Goal: Task Accomplishment & Management: Manage account settings

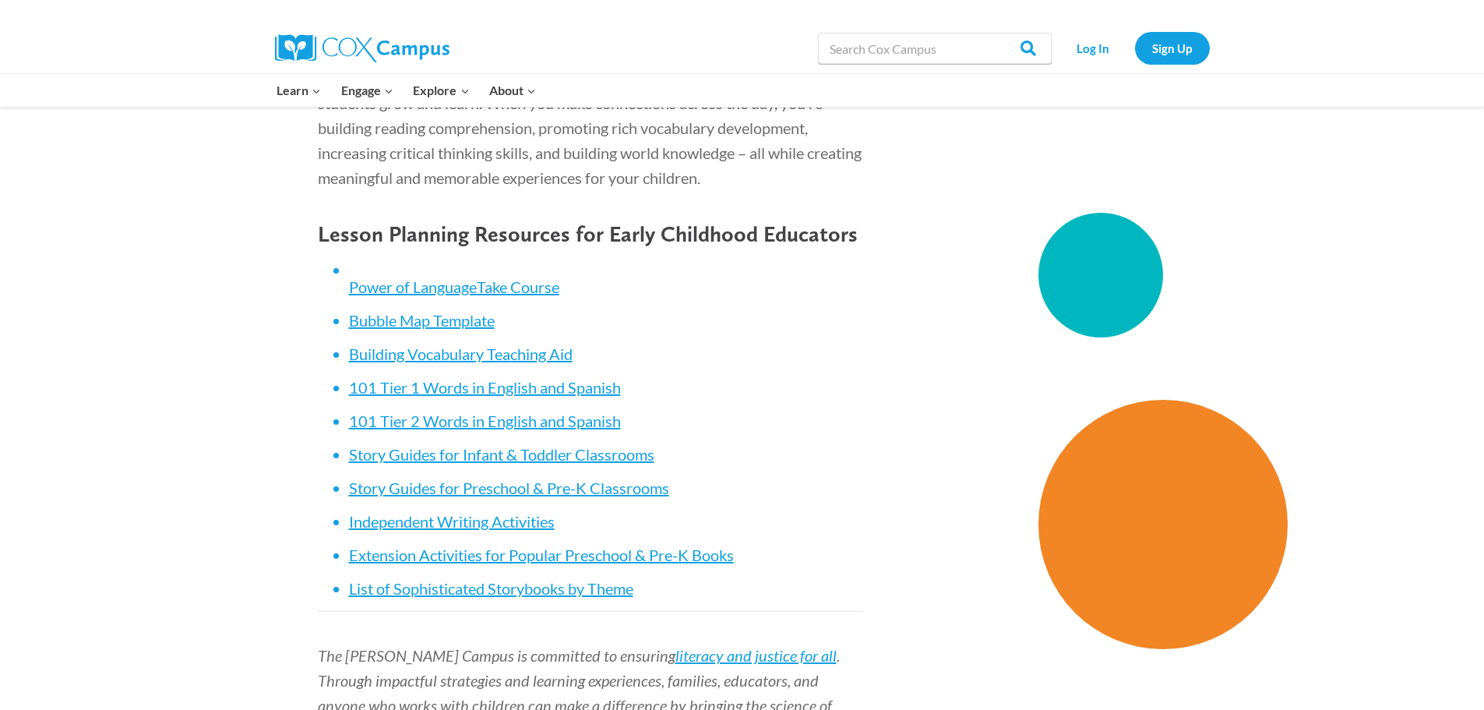
scroll to position [6583, 0]
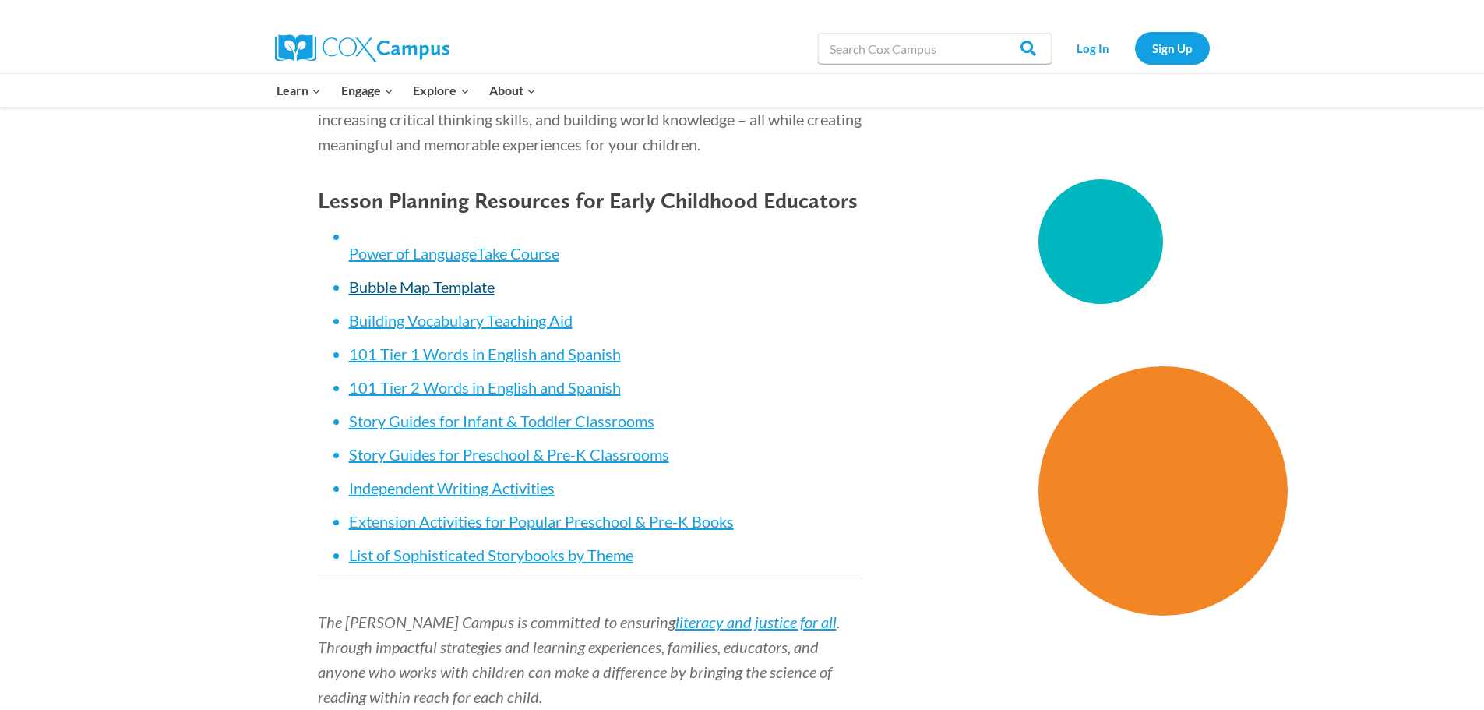
click at [411, 290] on link "Bubble Map Template" at bounding box center [422, 286] width 146 height 19
click at [537, 453] on link "Story Guides for Preschool & Pre-K Classrooms" at bounding box center [509, 454] width 320 height 19
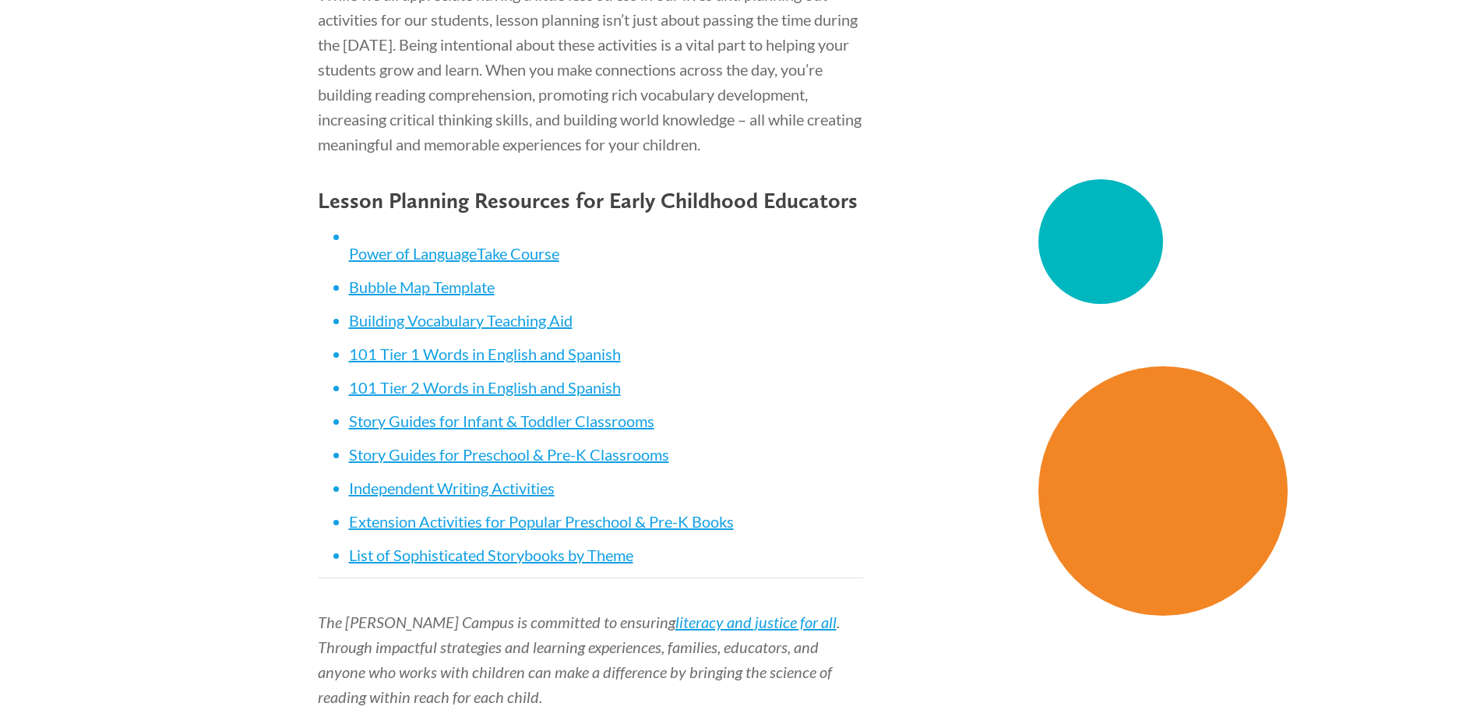
scroll to position [6583, 0]
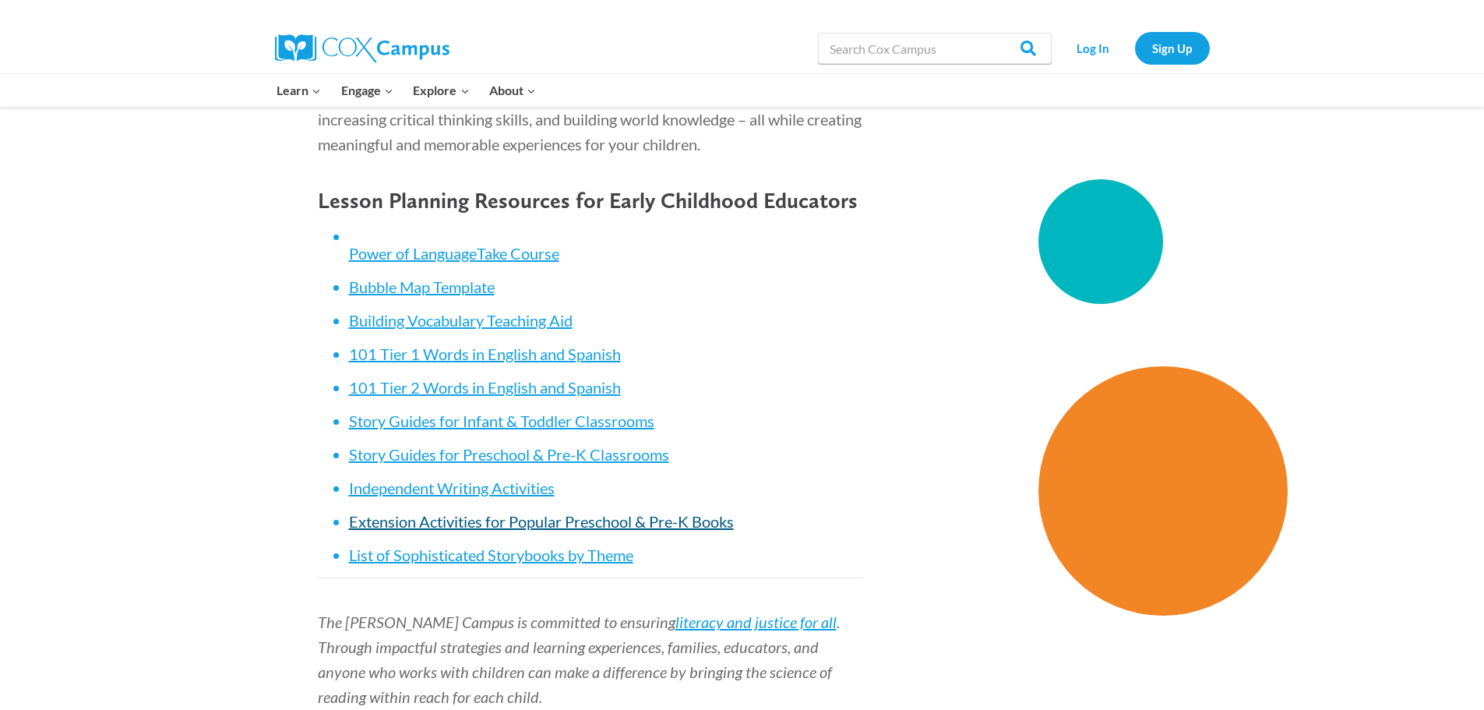
click at [532, 521] on link "Extension Activities for Popular Preschool & Pre-K Books" at bounding box center [541, 521] width 385 height 19
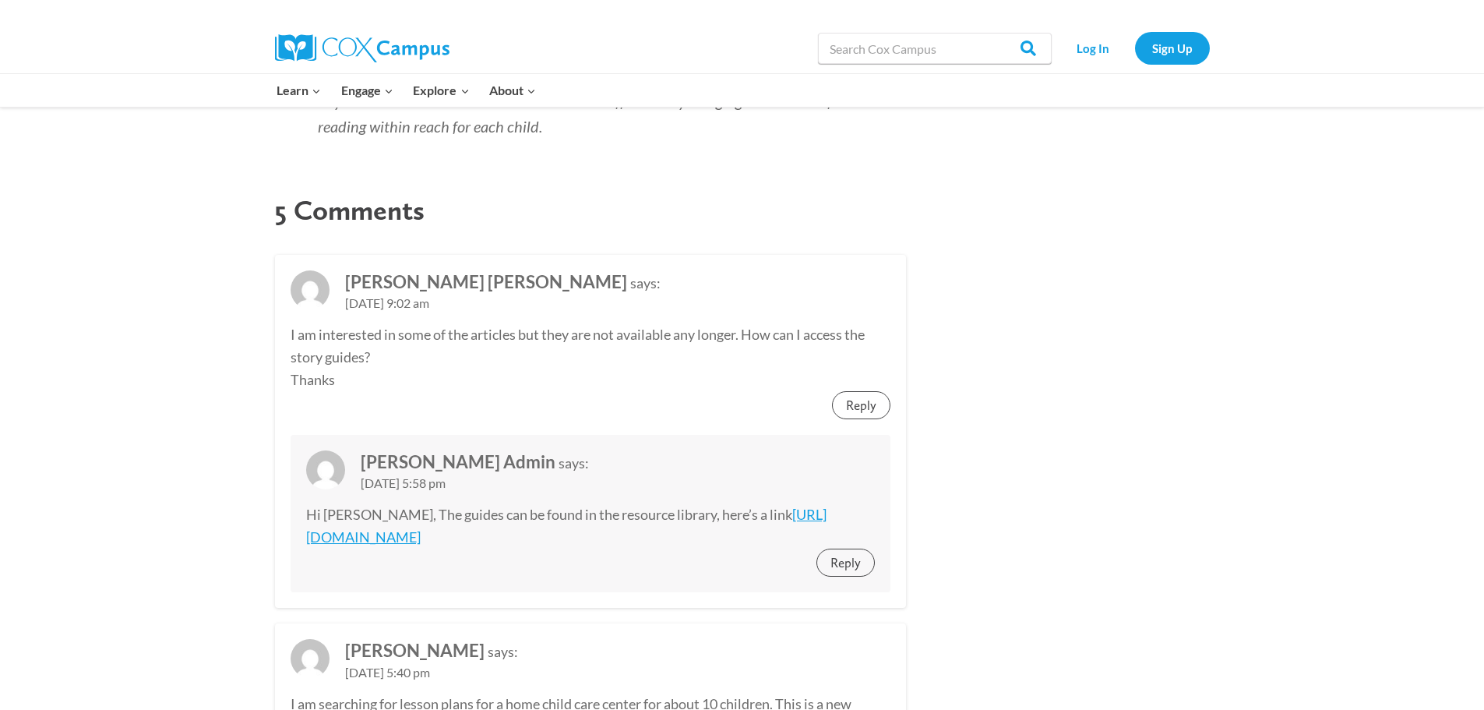
scroll to position [7131, 0]
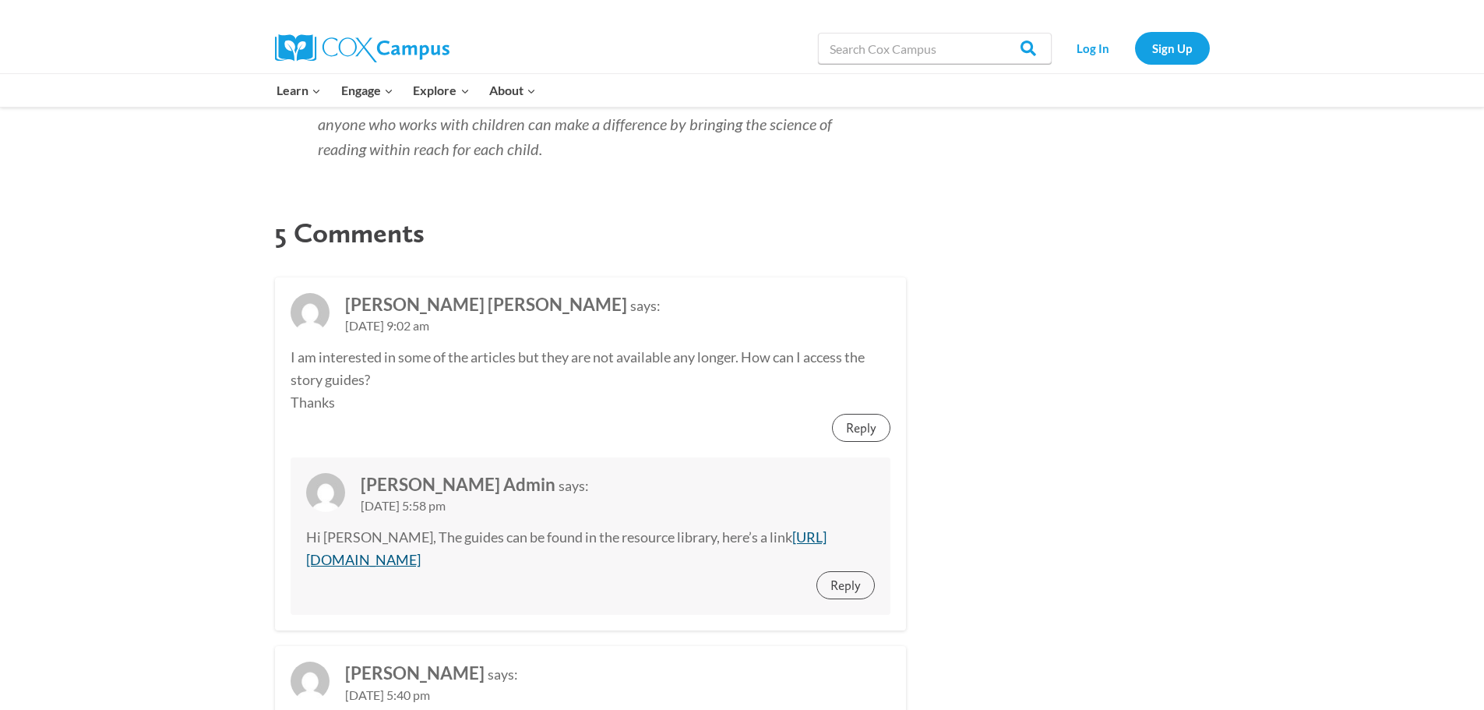
click at [559, 565] on link "[URL][DOMAIN_NAME]" at bounding box center [566, 548] width 520 height 40
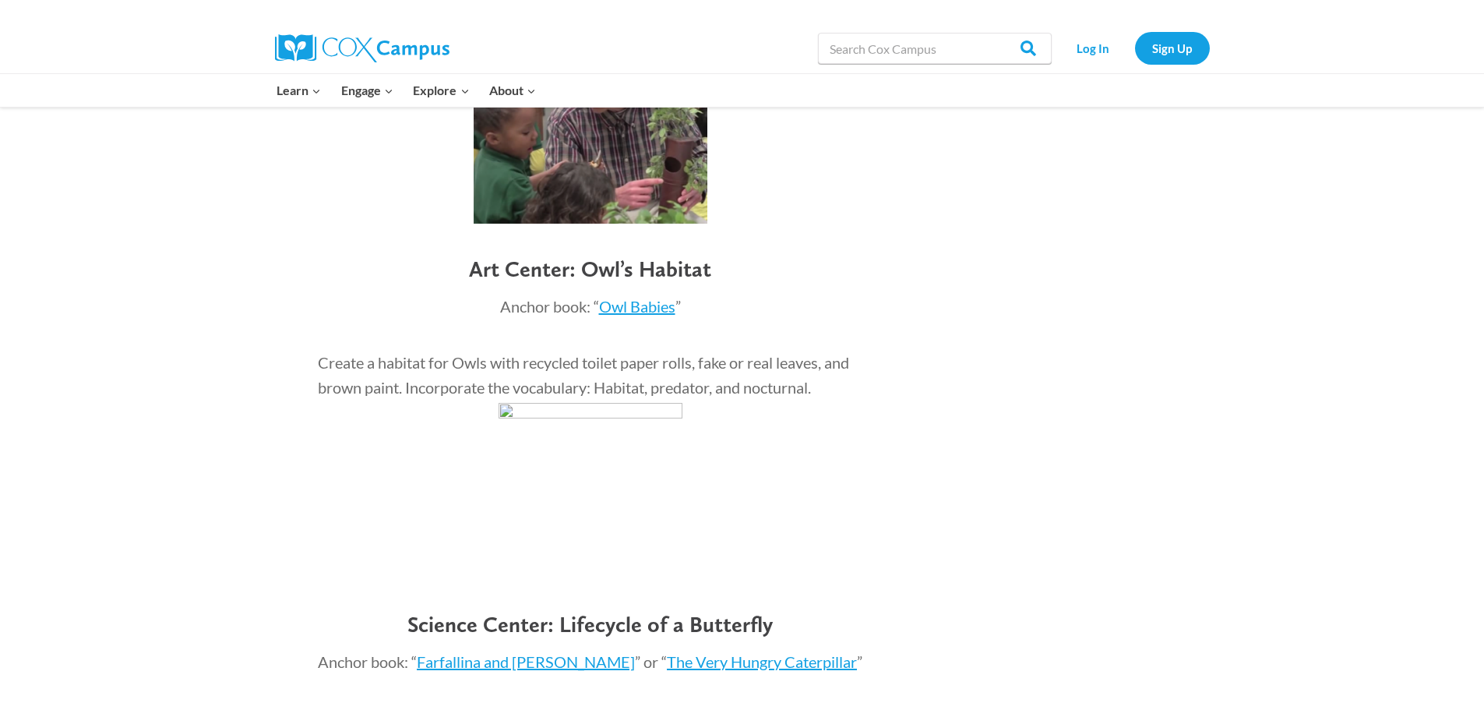
scroll to position [3733, 0]
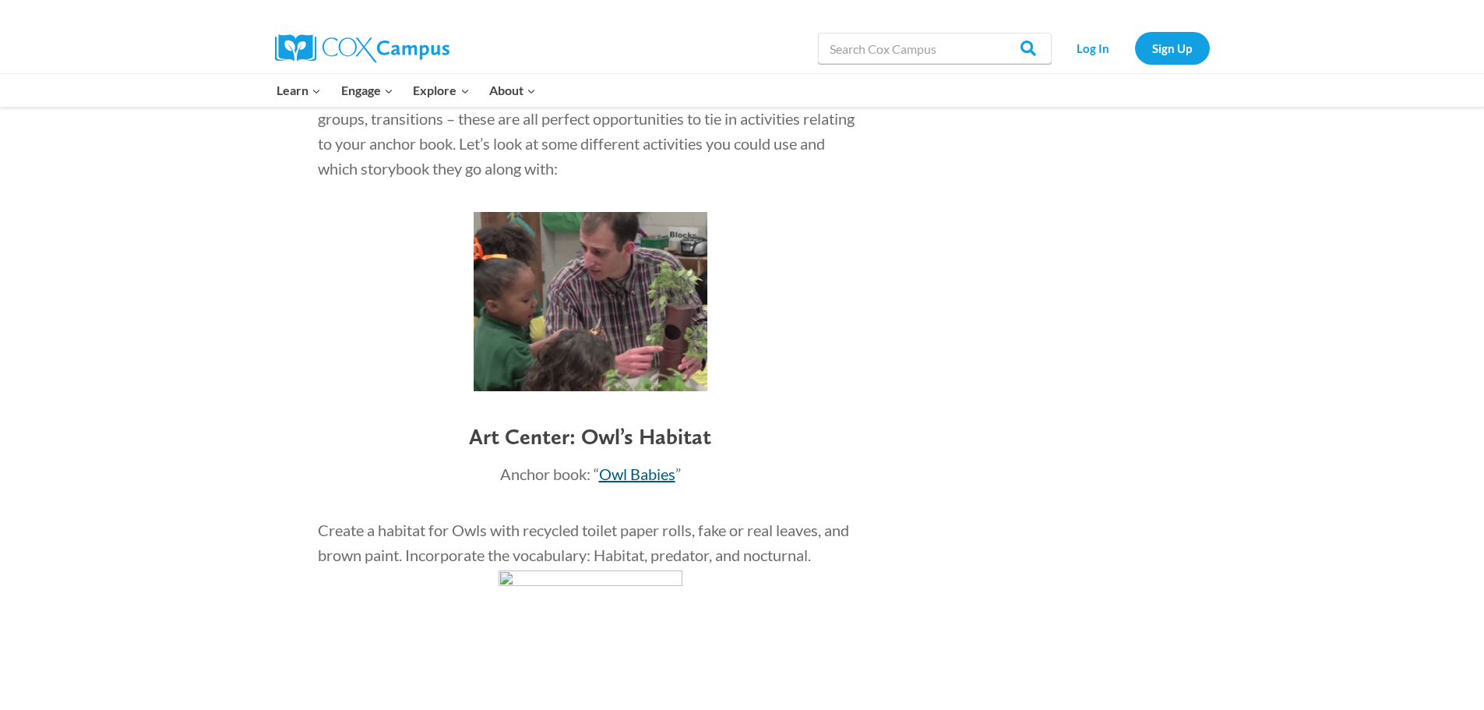
click at [642, 472] on span "Owl Babies" at bounding box center [637, 473] width 76 height 19
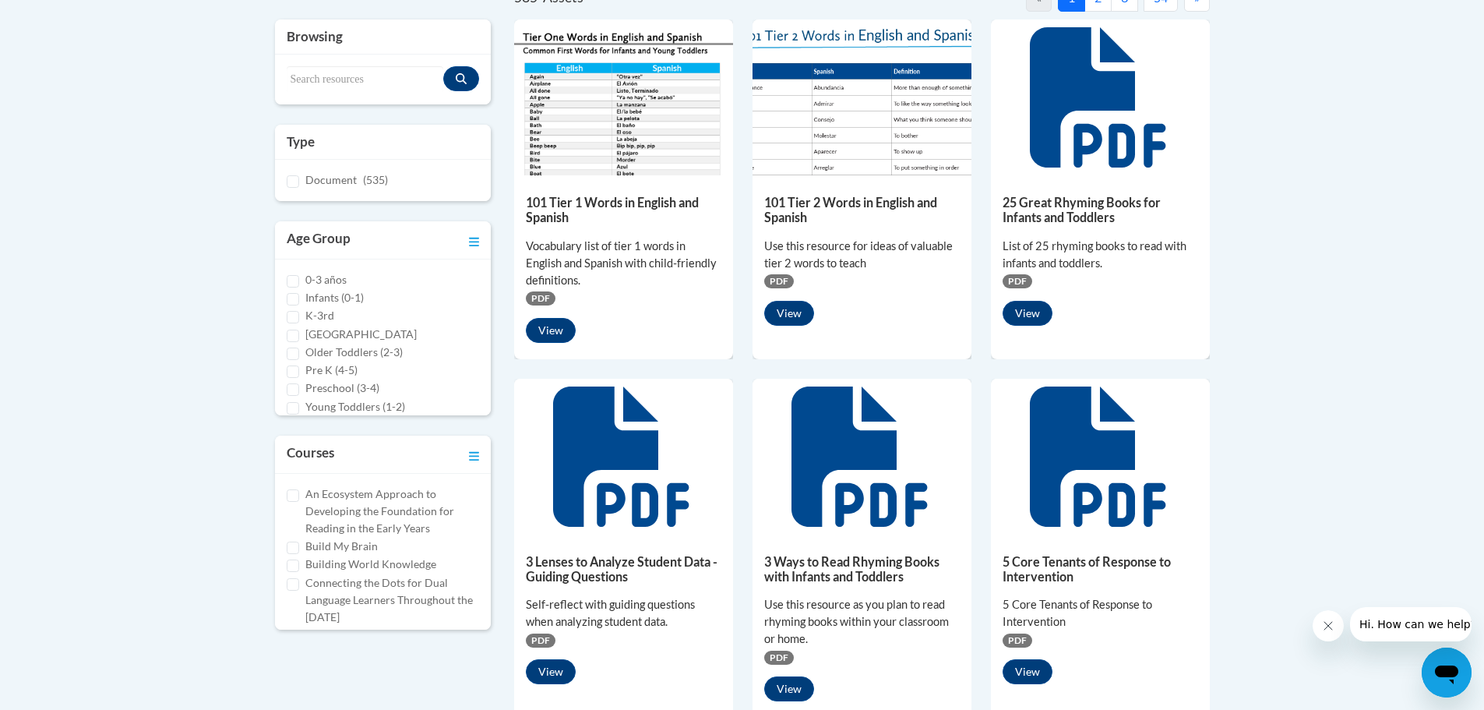
scroll to position [374, 0]
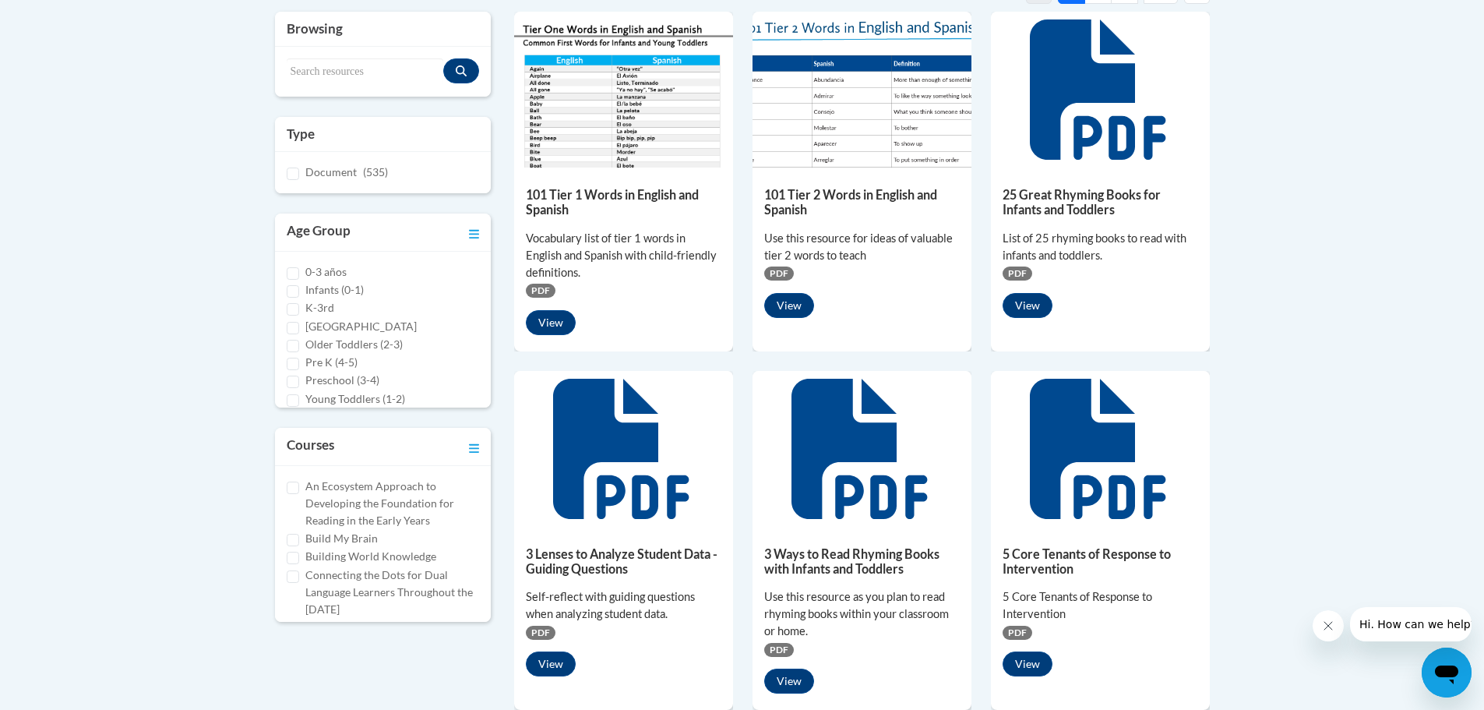
click at [873, 565] on h5 "3 Ways to Read Rhyming Books with Infants and Toddlers" at bounding box center [862, 561] width 196 height 30
click at [795, 686] on button "View" at bounding box center [789, 680] width 50 height 25
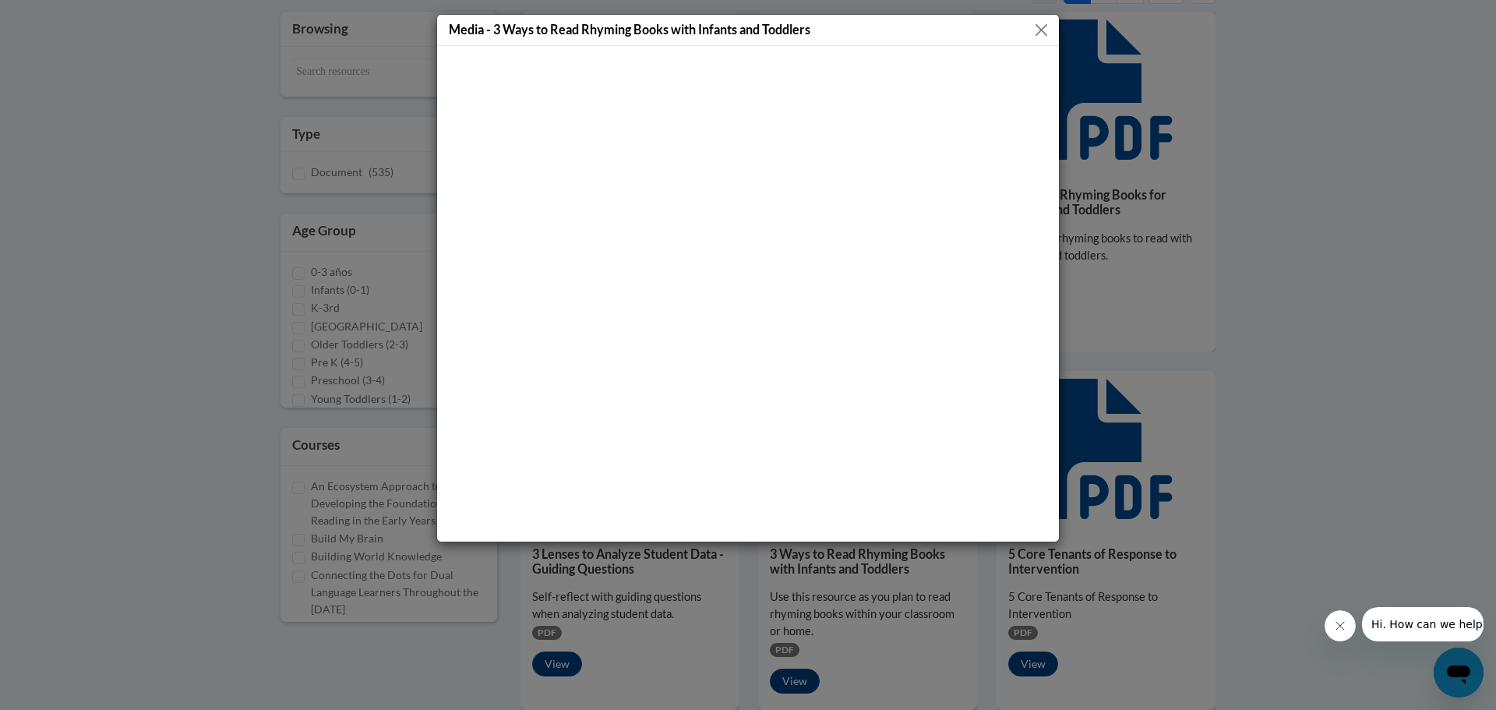
click at [1042, 33] on button "Close" at bounding box center [1040, 29] width 19 height 19
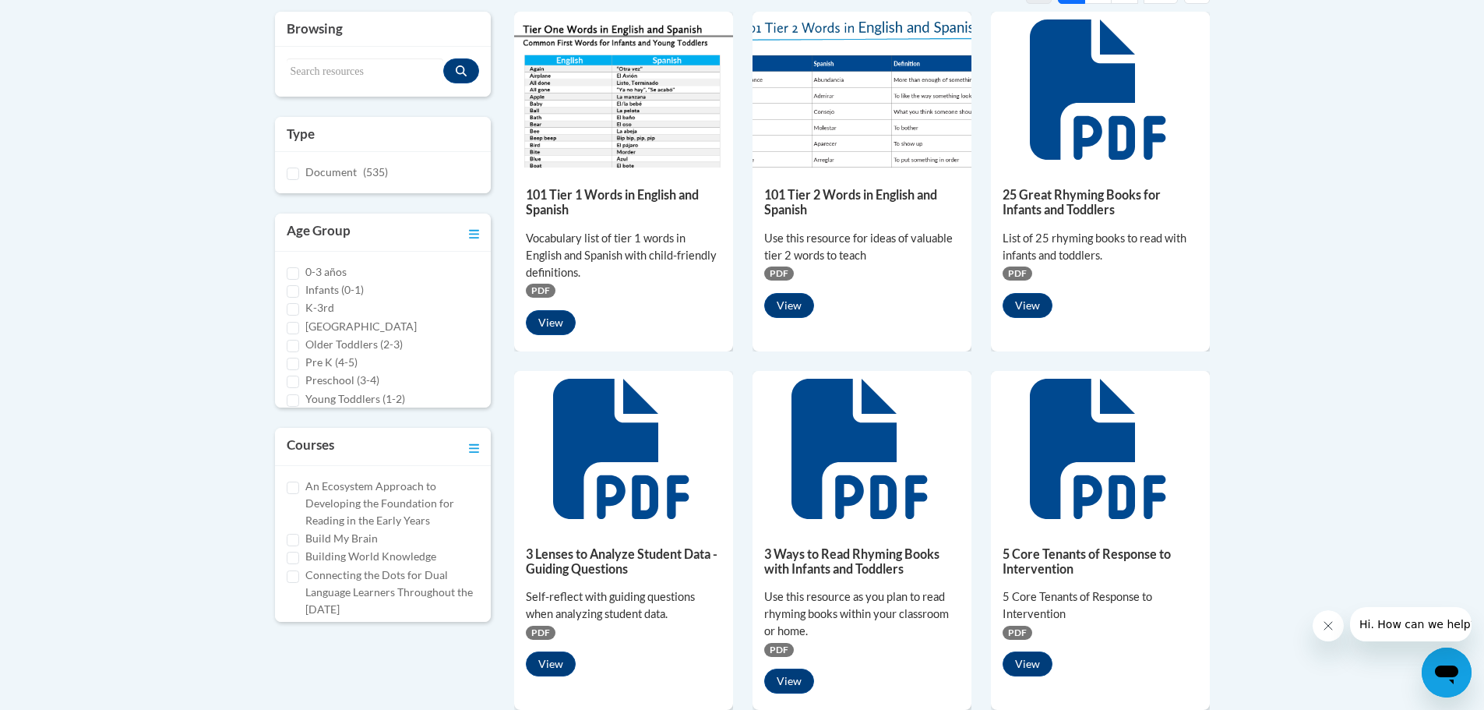
click at [774, 648] on span "PDF" at bounding box center [779, 650] width 30 height 14
click at [774, 677] on button "View" at bounding box center [789, 680] width 50 height 25
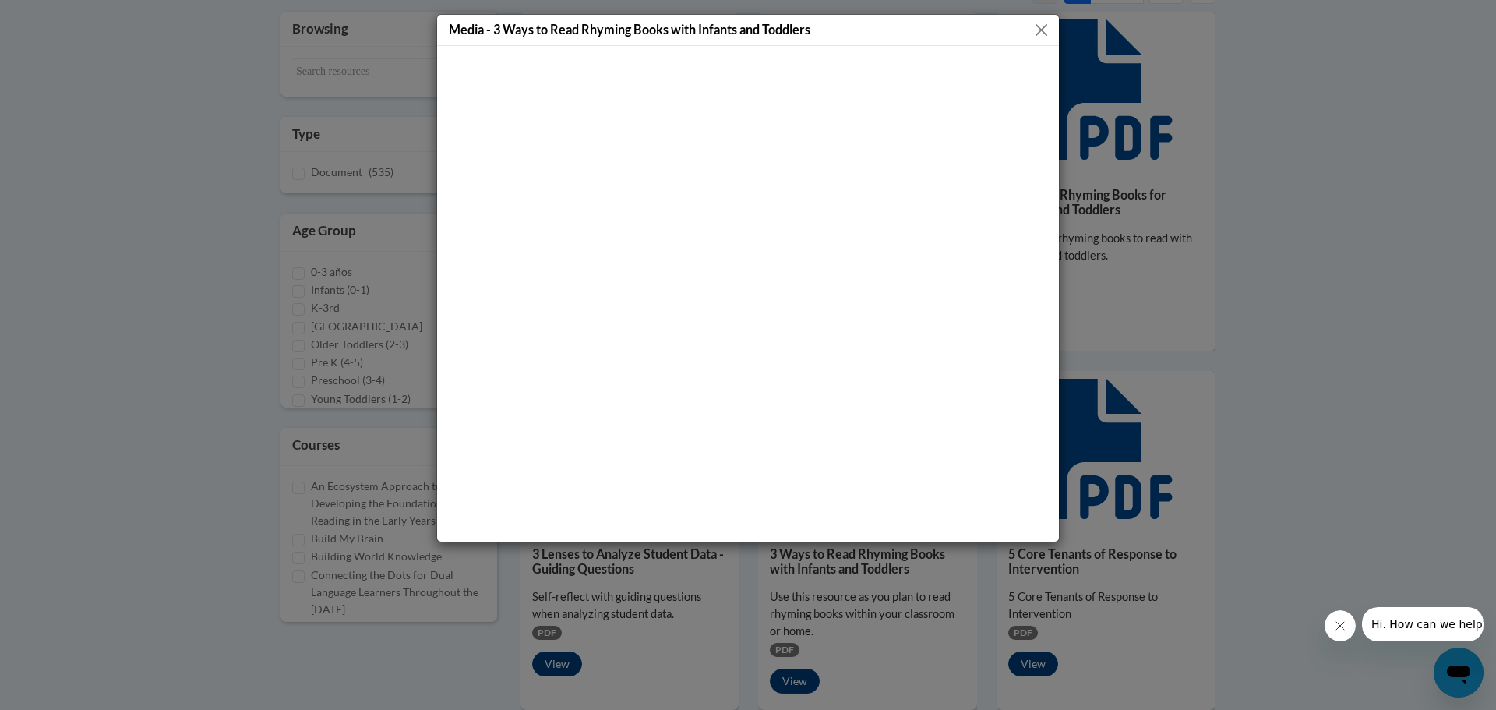
click at [1039, 30] on button "Close" at bounding box center [1040, 29] width 19 height 19
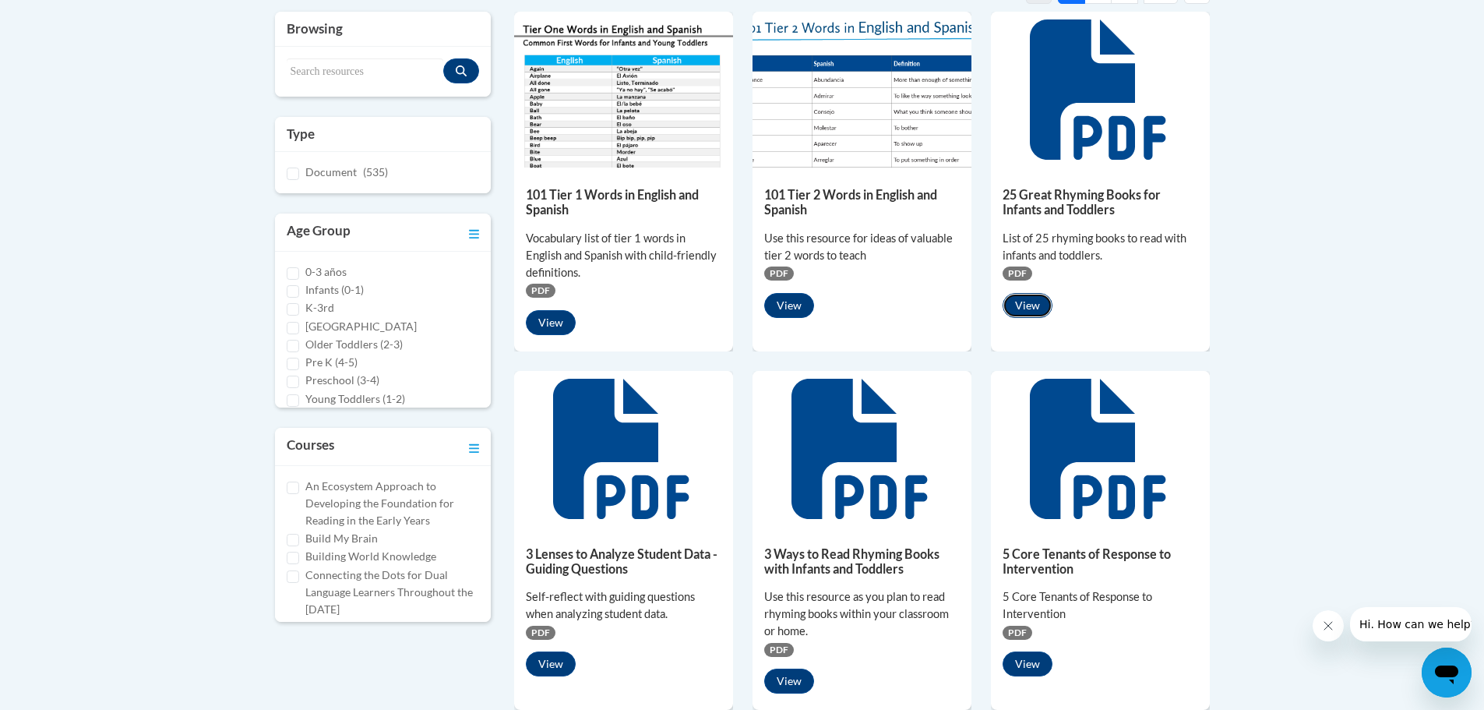
click at [1034, 300] on button "View" at bounding box center [1028, 305] width 50 height 25
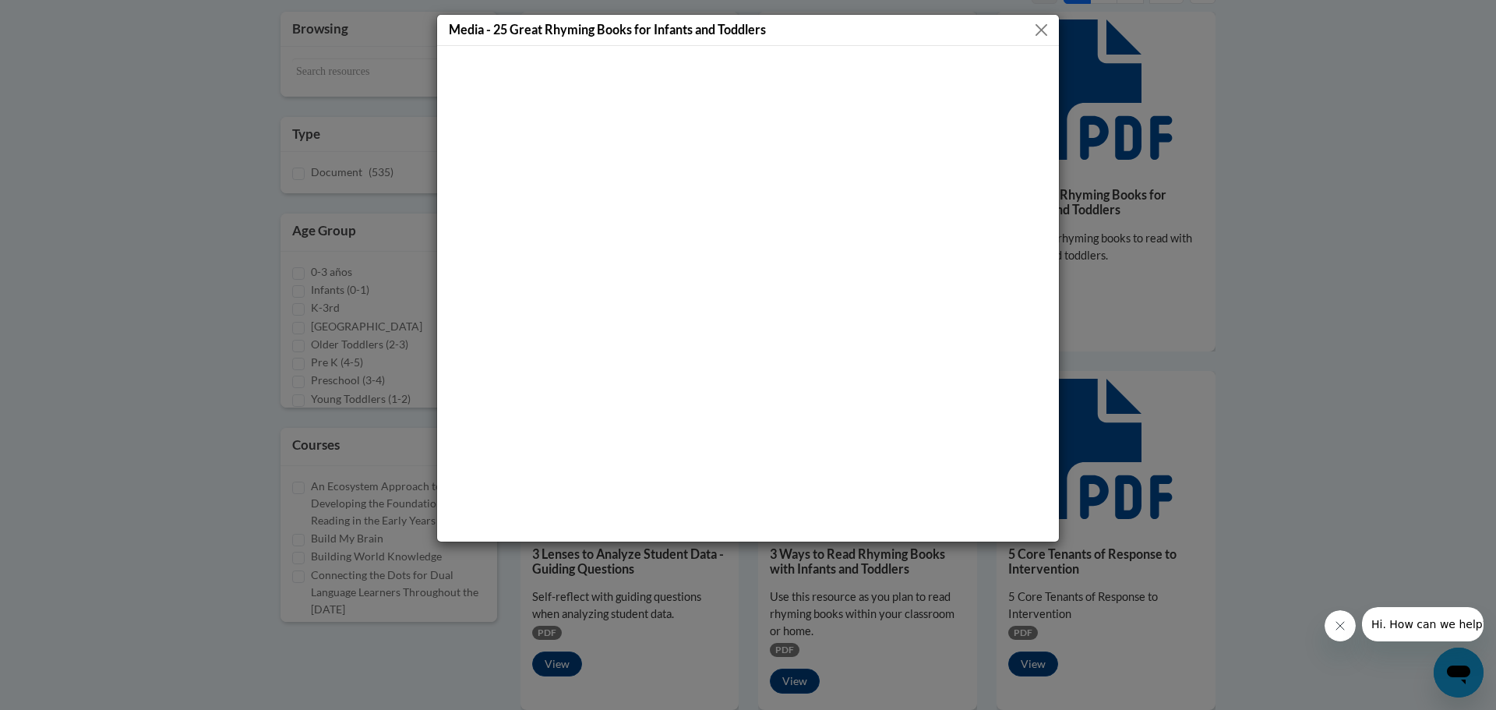
click at [1034, 30] on button "Close" at bounding box center [1040, 29] width 19 height 19
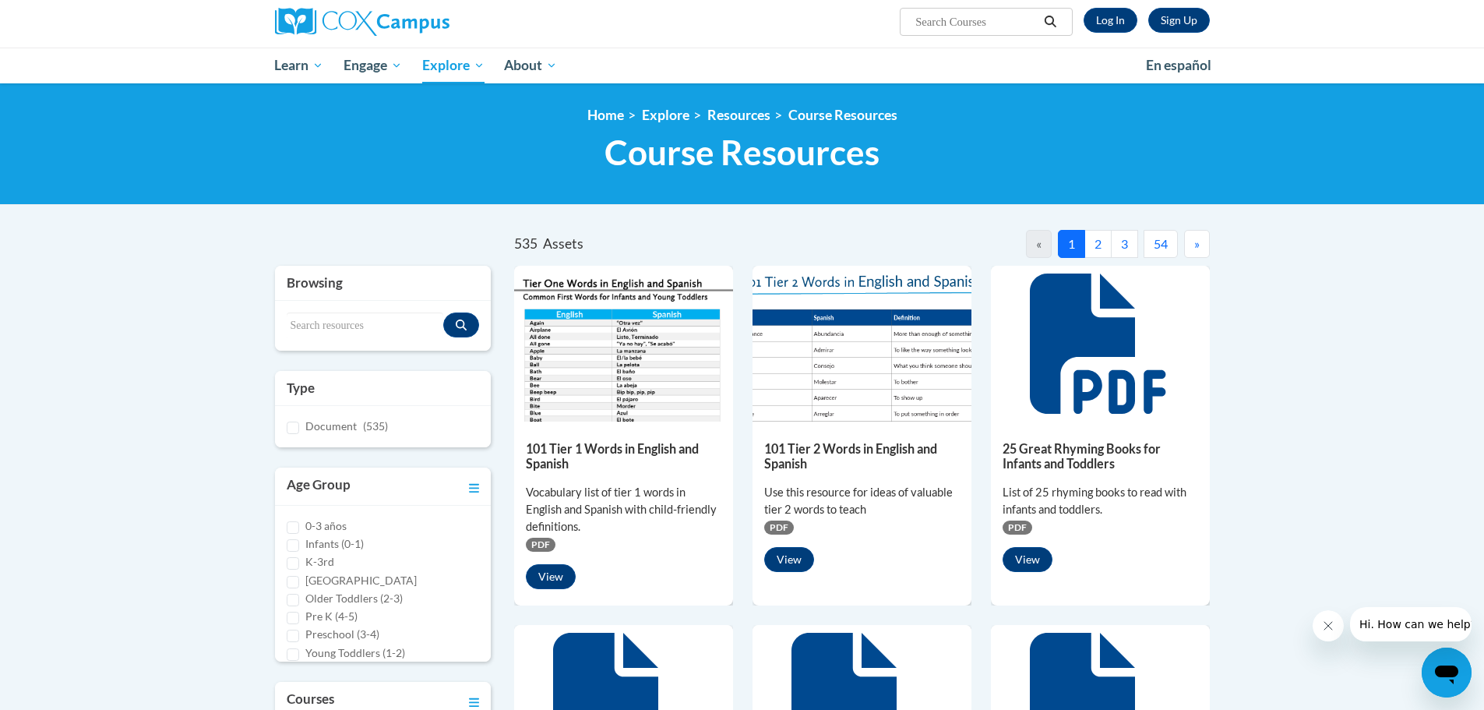
scroll to position [0, 0]
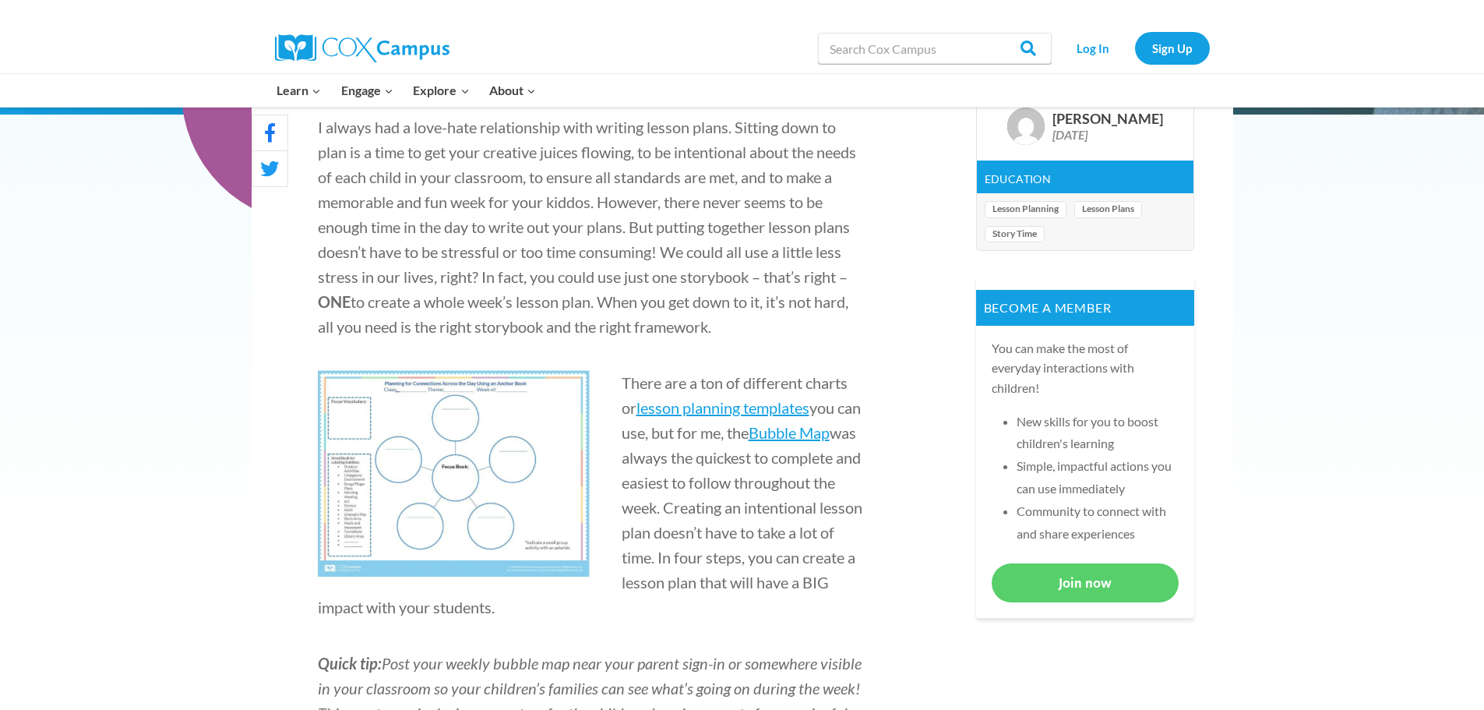
scroll to position [525, 0]
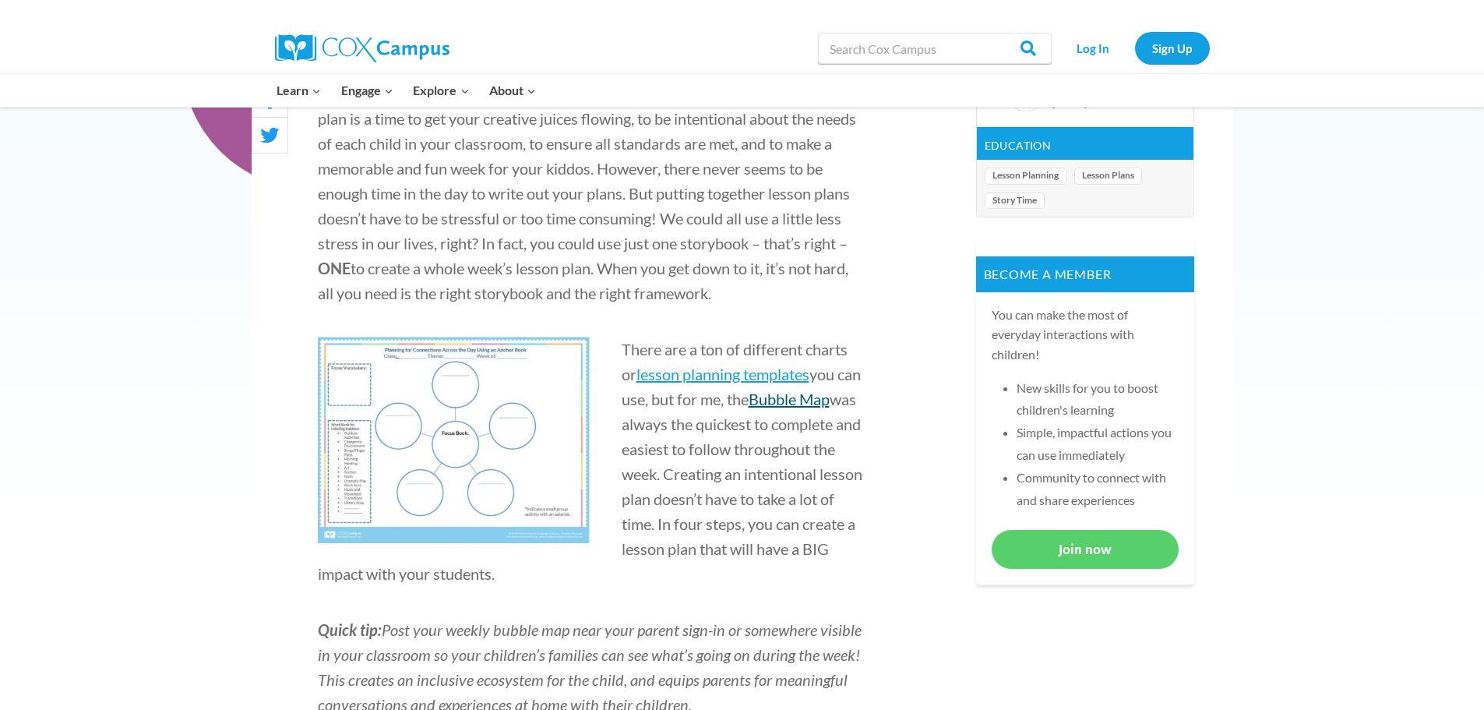
click at [793, 400] on span "Bubble Map" at bounding box center [789, 398] width 81 height 19
click at [696, 375] on span "lesson planning templates" at bounding box center [722, 374] width 173 height 19
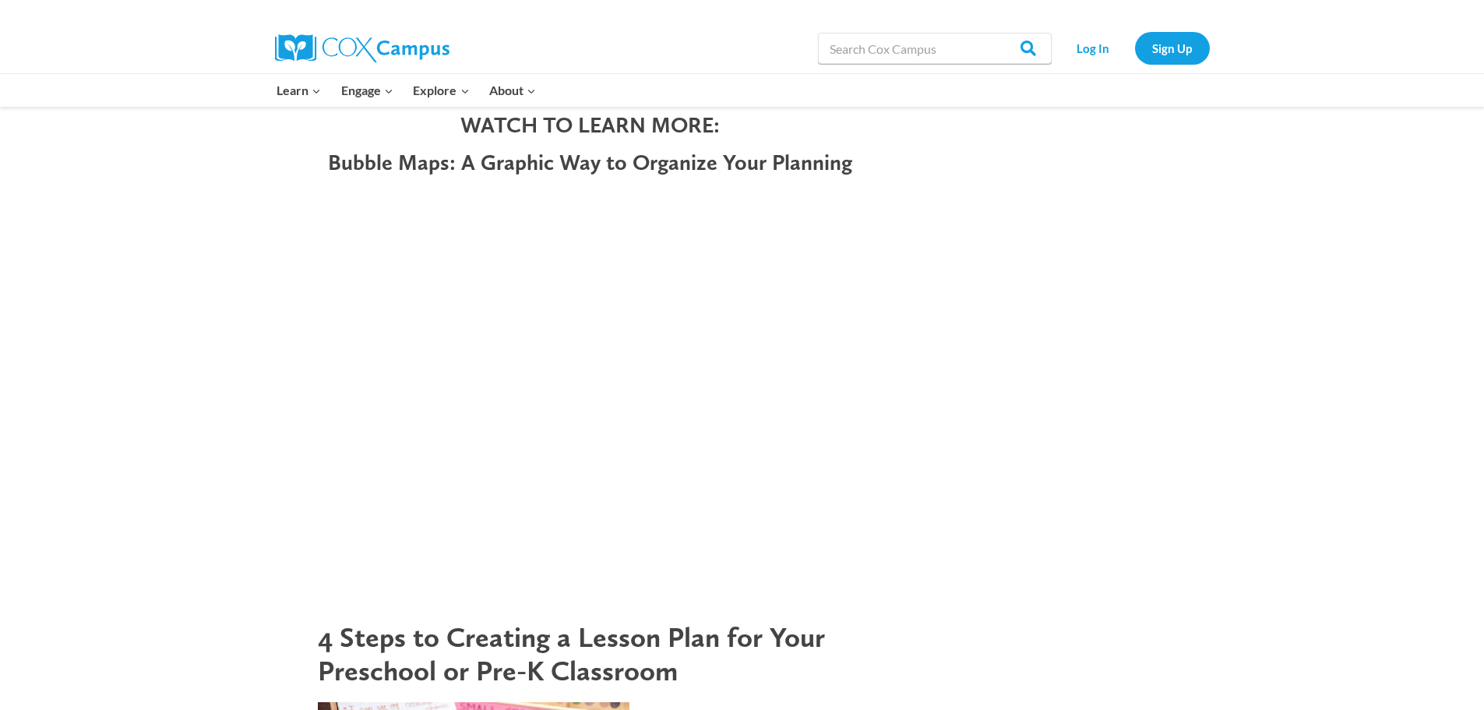
scroll to position [1173, 0]
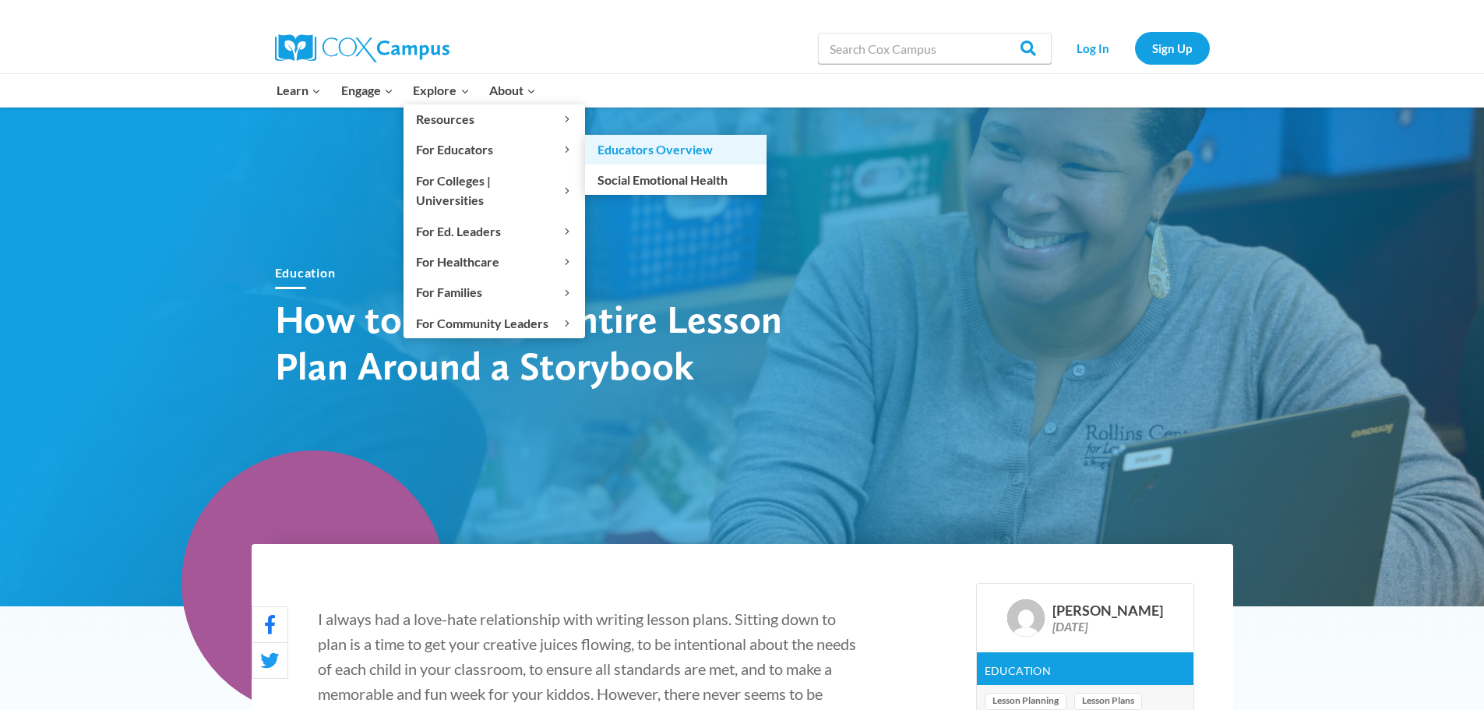
click at [615, 147] on link "Educators Overview" at bounding box center [676, 150] width 182 height 30
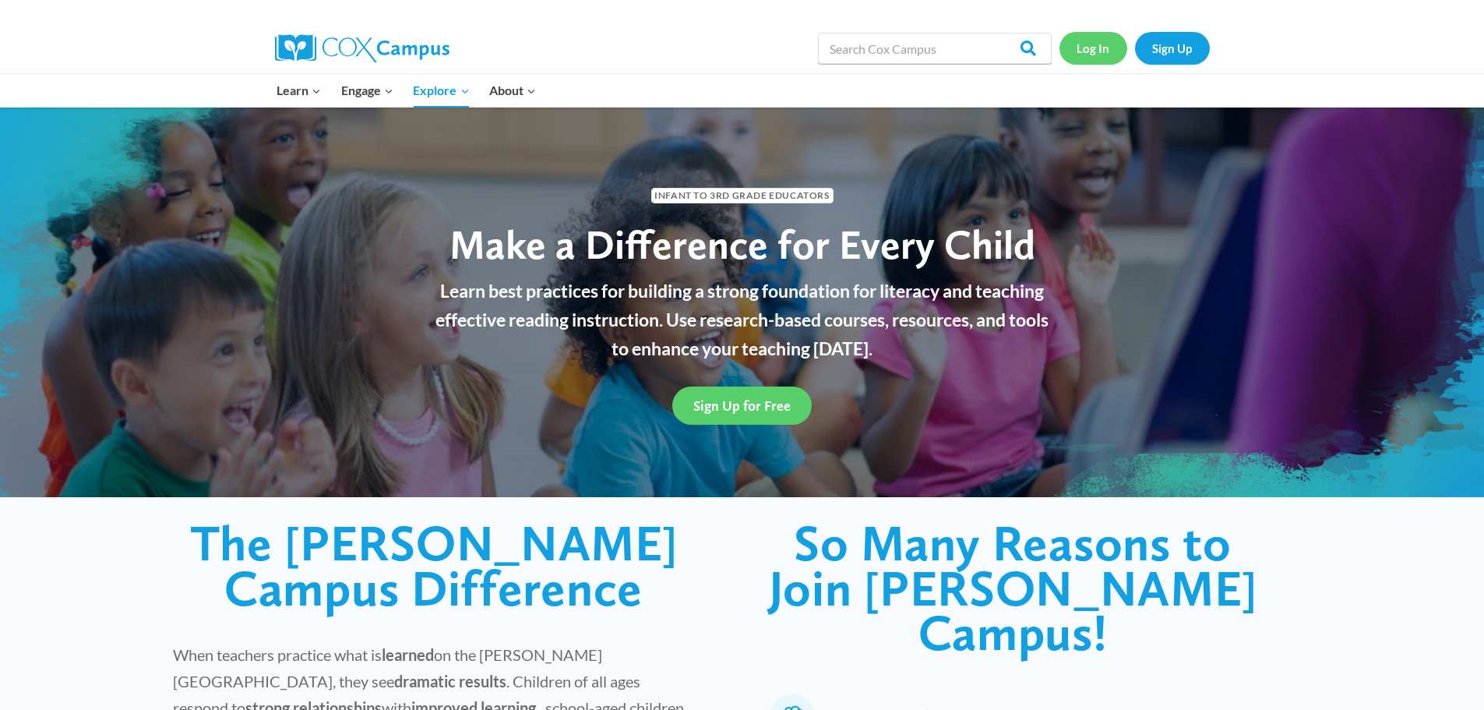
click at [1107, 51] on link "Log In" at bounding box center [1093, 48] width 68 height 32
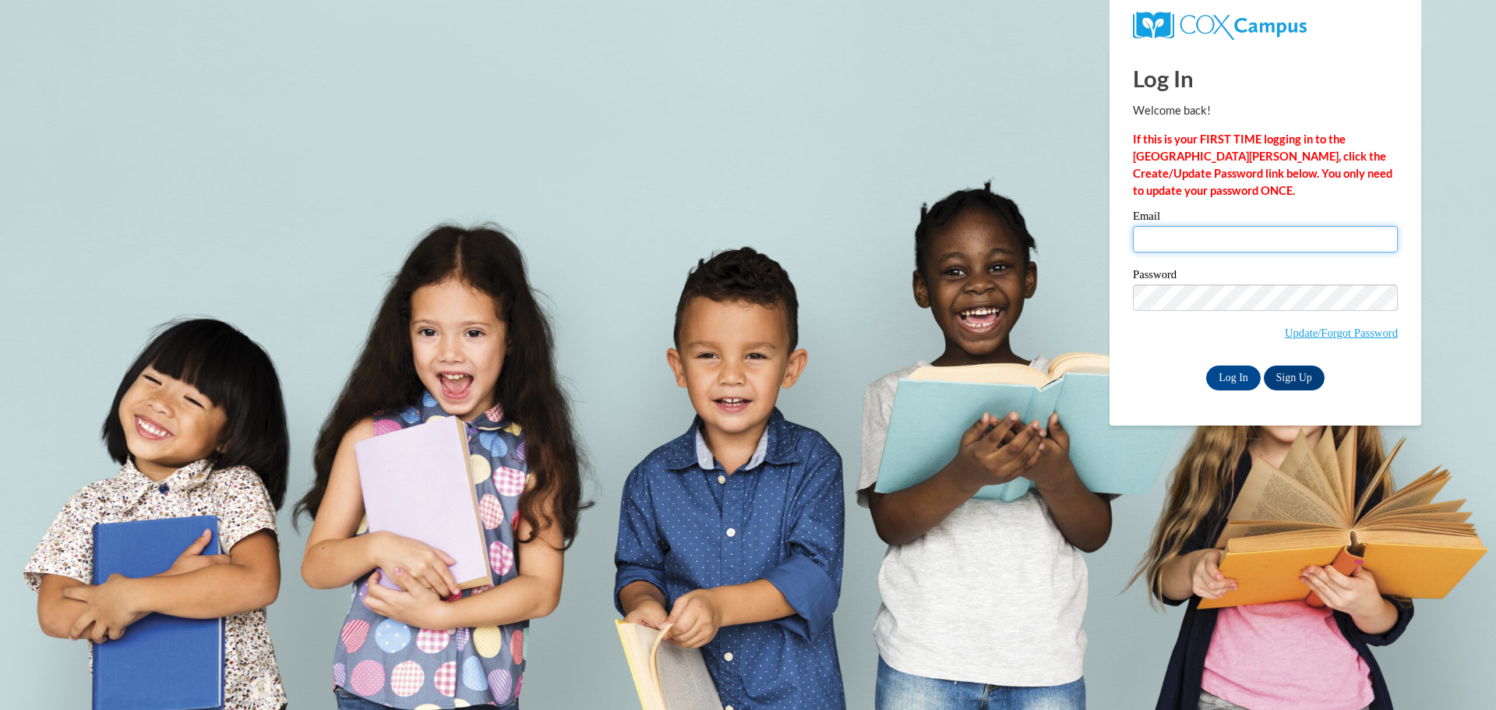
click at [1170, 245] on input "Email" at bounding box center [1265, 239] width 265 height 26
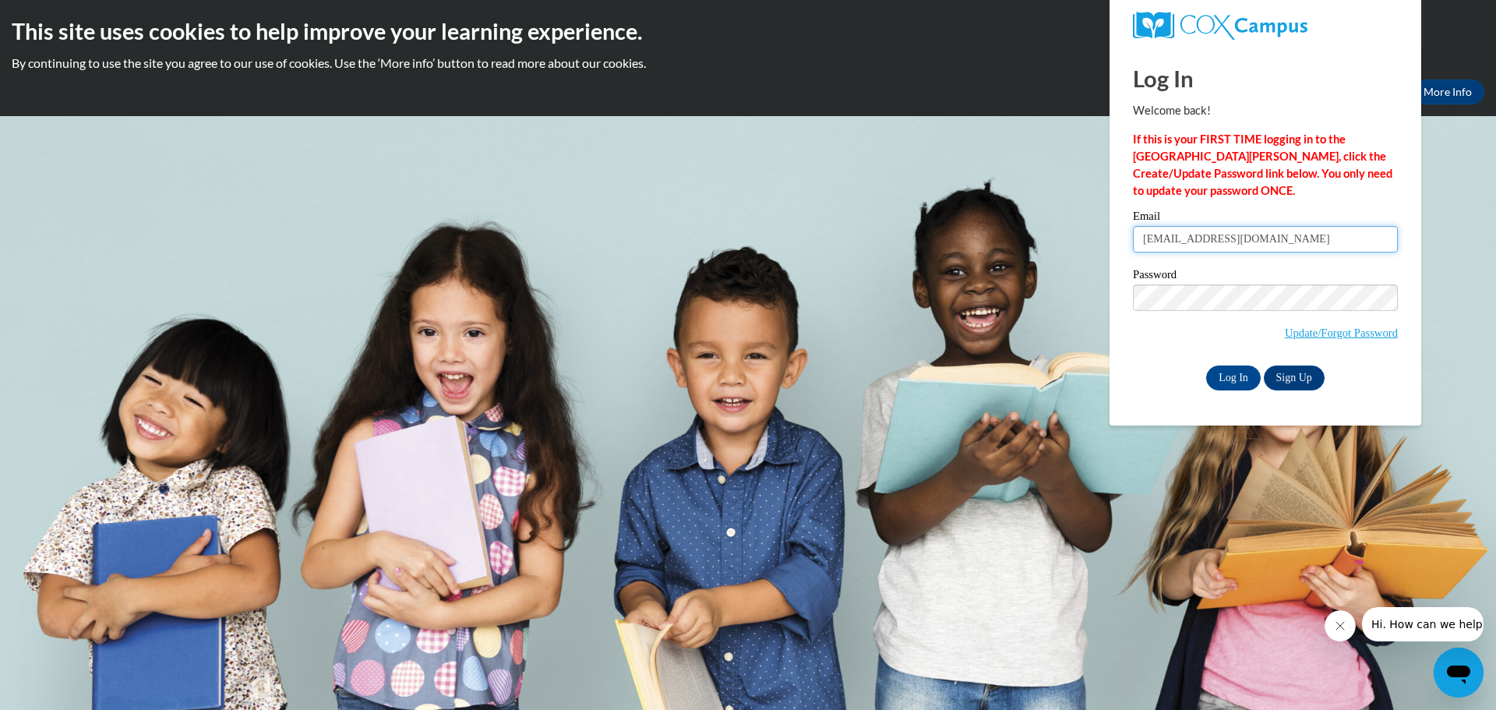
type input "rdiaz@rolla31.org"
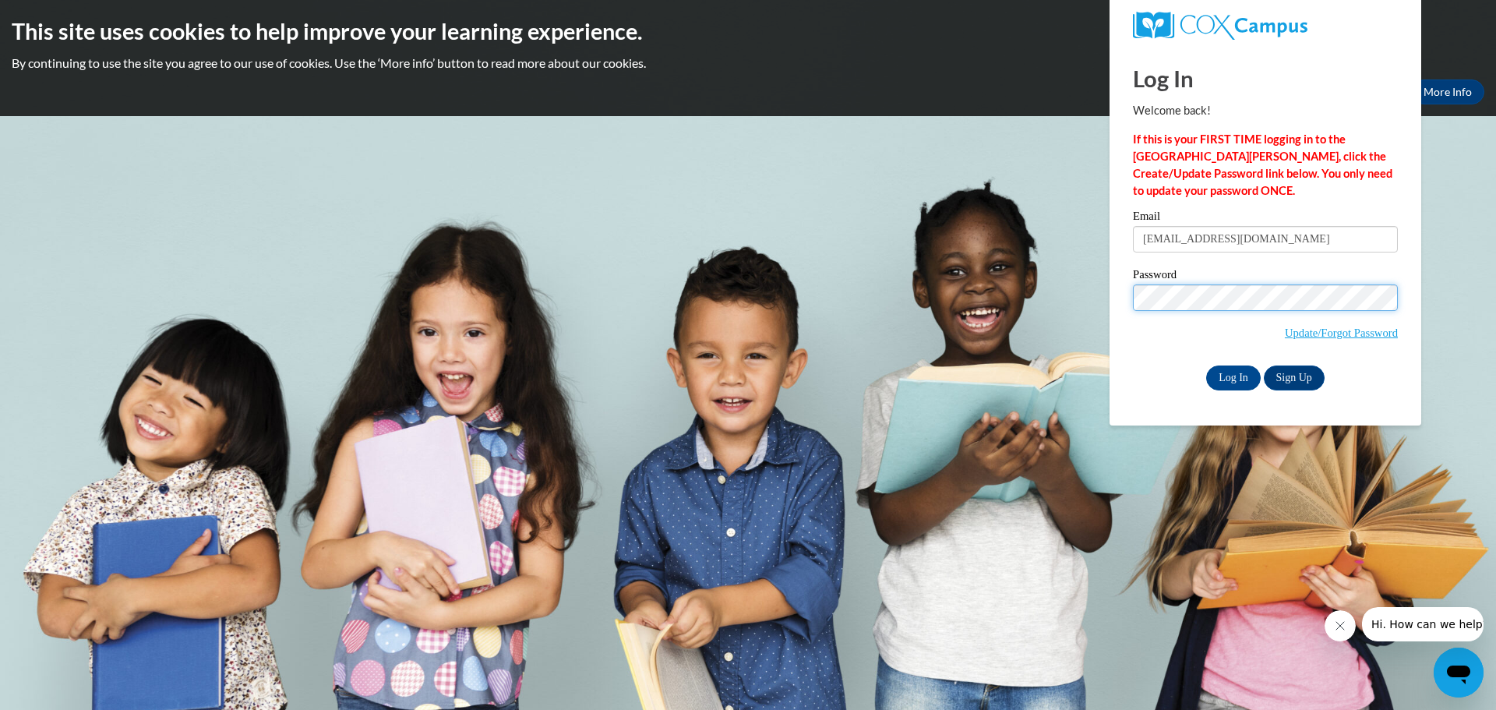
click at [1206, 365] on input "Log In" at bounding box center [1233, 377] width 55 height 25
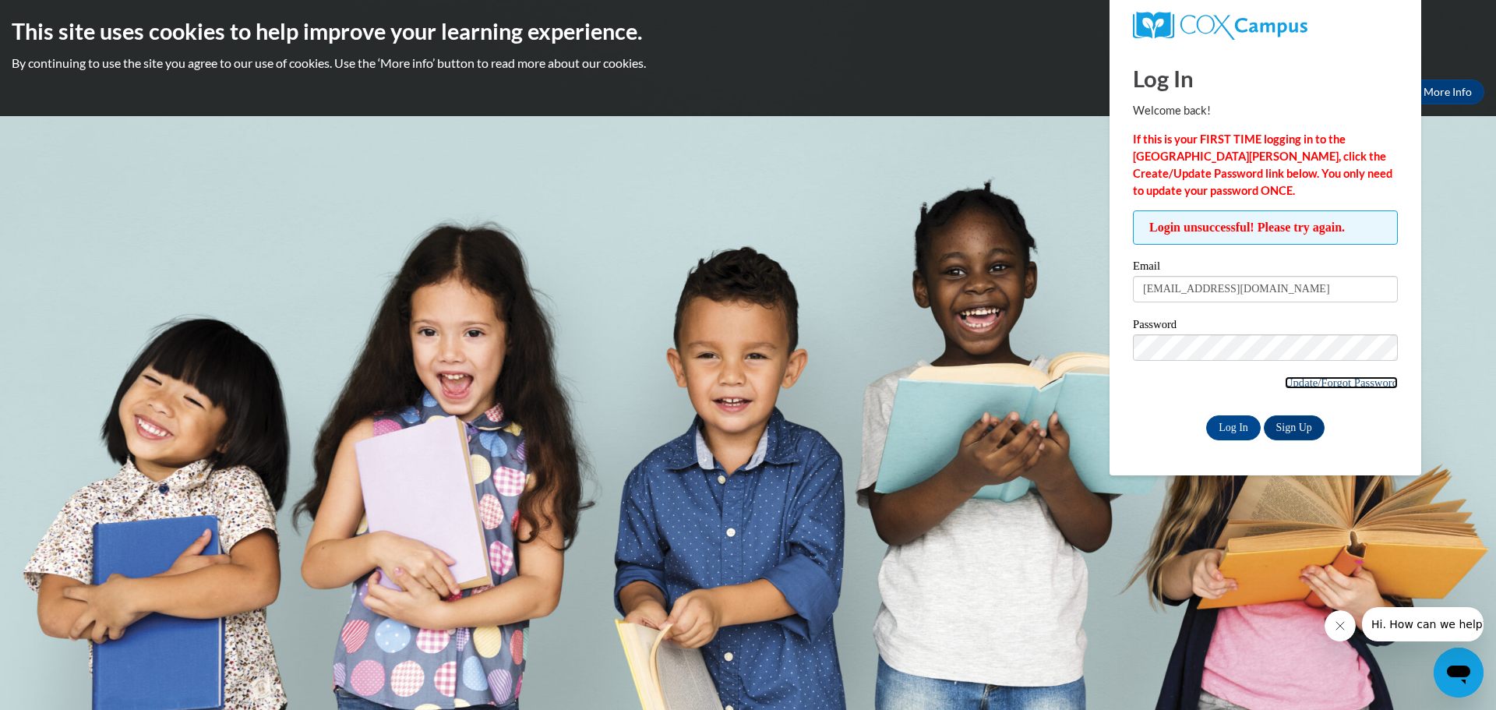
click at [1336, 384] on link "Update/Forgot Password" at bounding box center [1341, 382] width 113 height 12
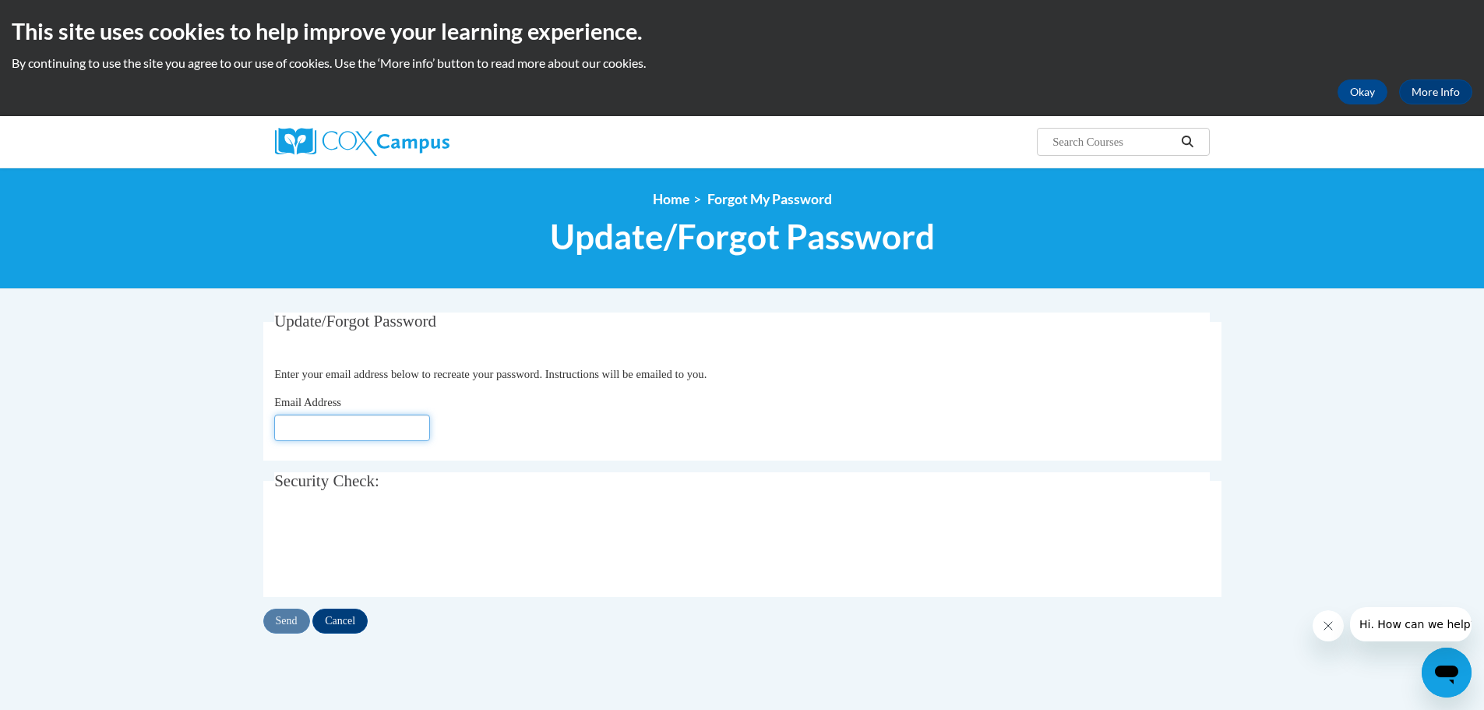
click at [375, 438] on input "Email Address" at bounding box center [352, 427] width 156 height 26
type input "[EMAIL_ADDRESS][DOMAIN_NAME]"
click at [285, 622] on input "Send" at bounding box center [286, 620] width 47 height 25
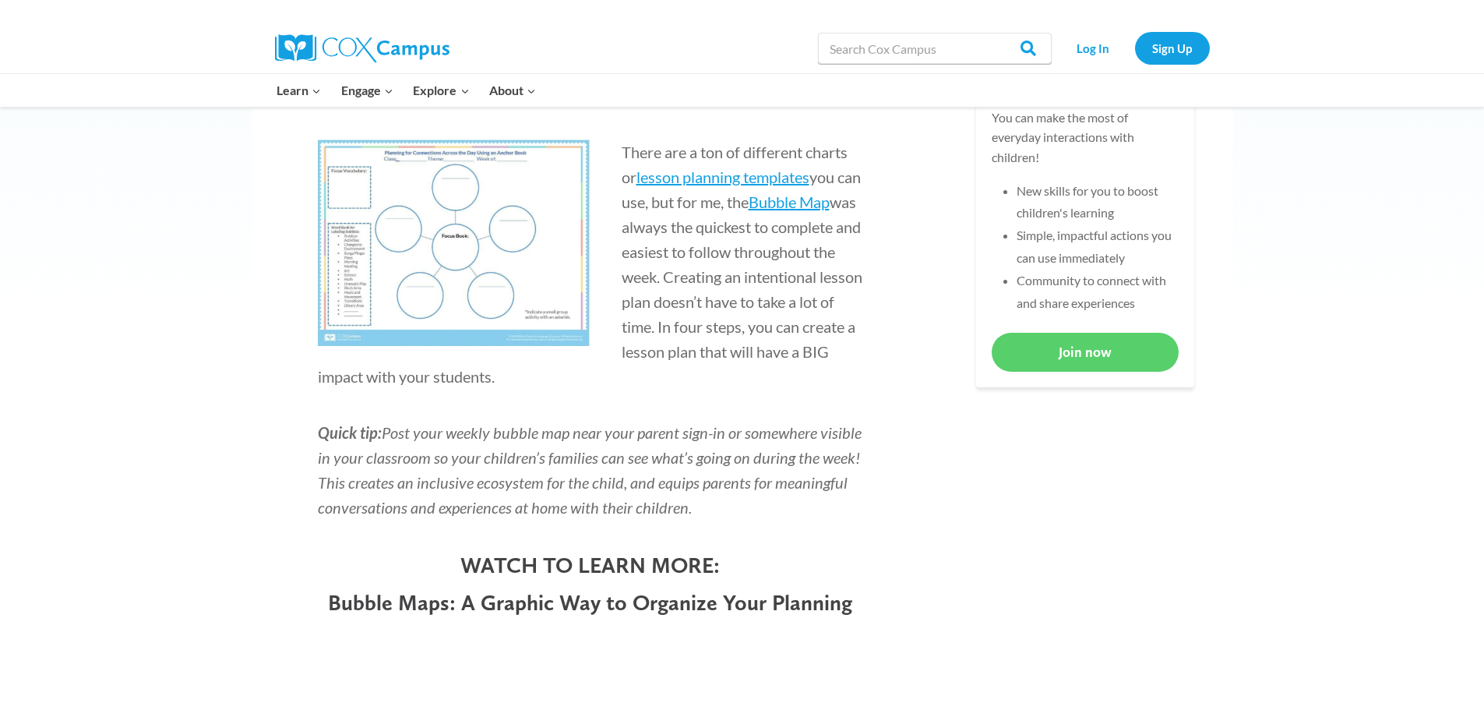
drag, startPoint x: 1488, startPoint y: 33, endPoint x: 1490, endPoint y: 72, distance: 39.0
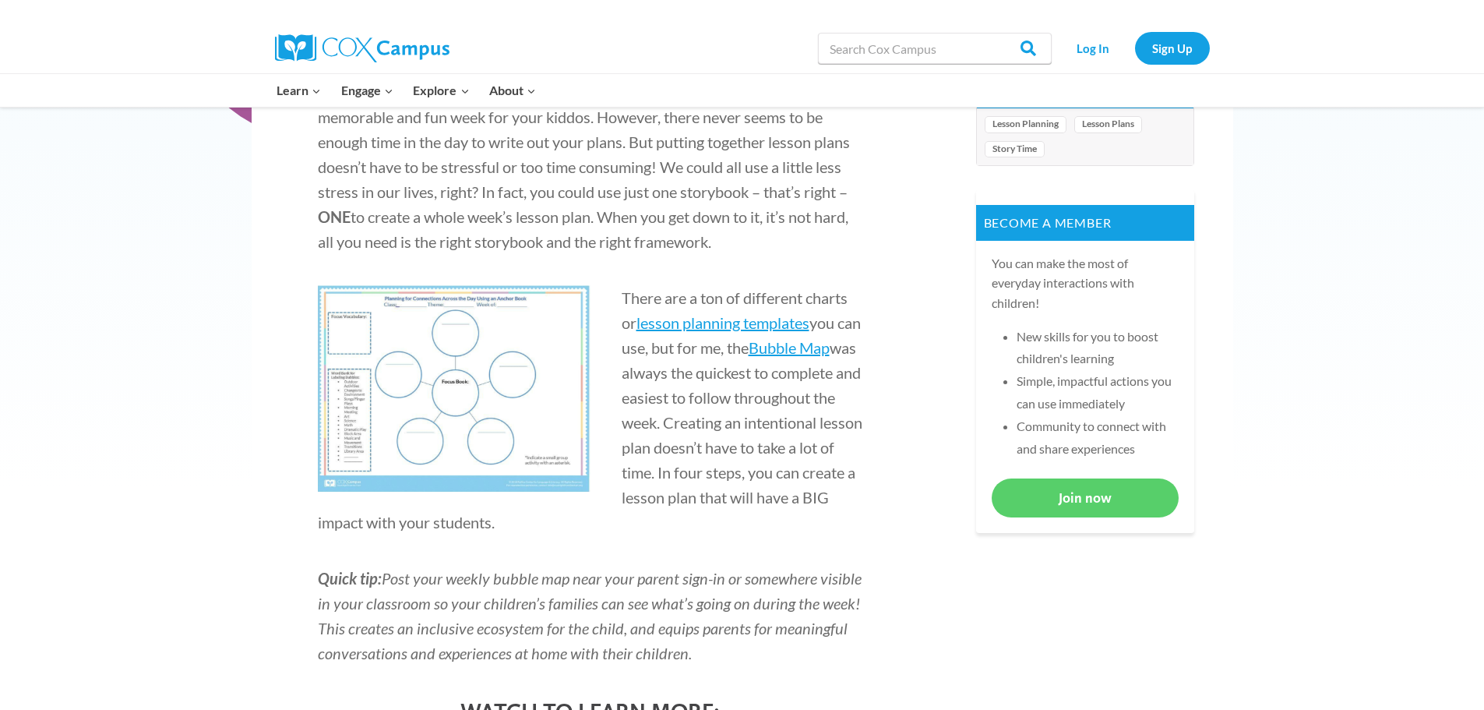
click at [483, 397] on img at bounding box center [454, 388] width 273 height 206
click at [801, 351] on span "Bubble Map" at bounding box center [789, 347] width 81 height 19
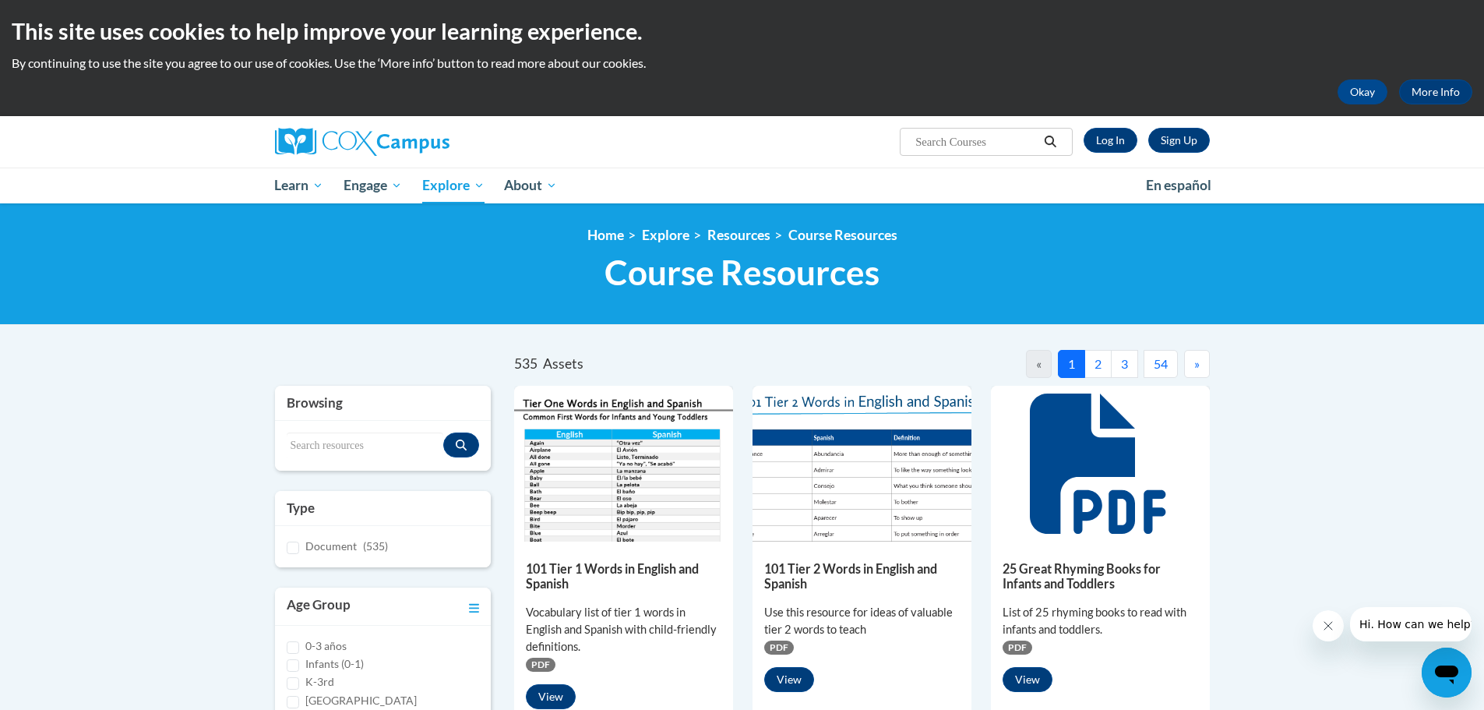
click at [360, 422] on div "Search resources" at bounding box center [383, 446] width 217 height 50
click at [343, 450] on input "Search resources" at bounding box center [365, 445] width 157 height 26
type input "bubble map"
click at [464, 448] on icon "Search resources" at bounding box center [461, 444] width 11 height 11
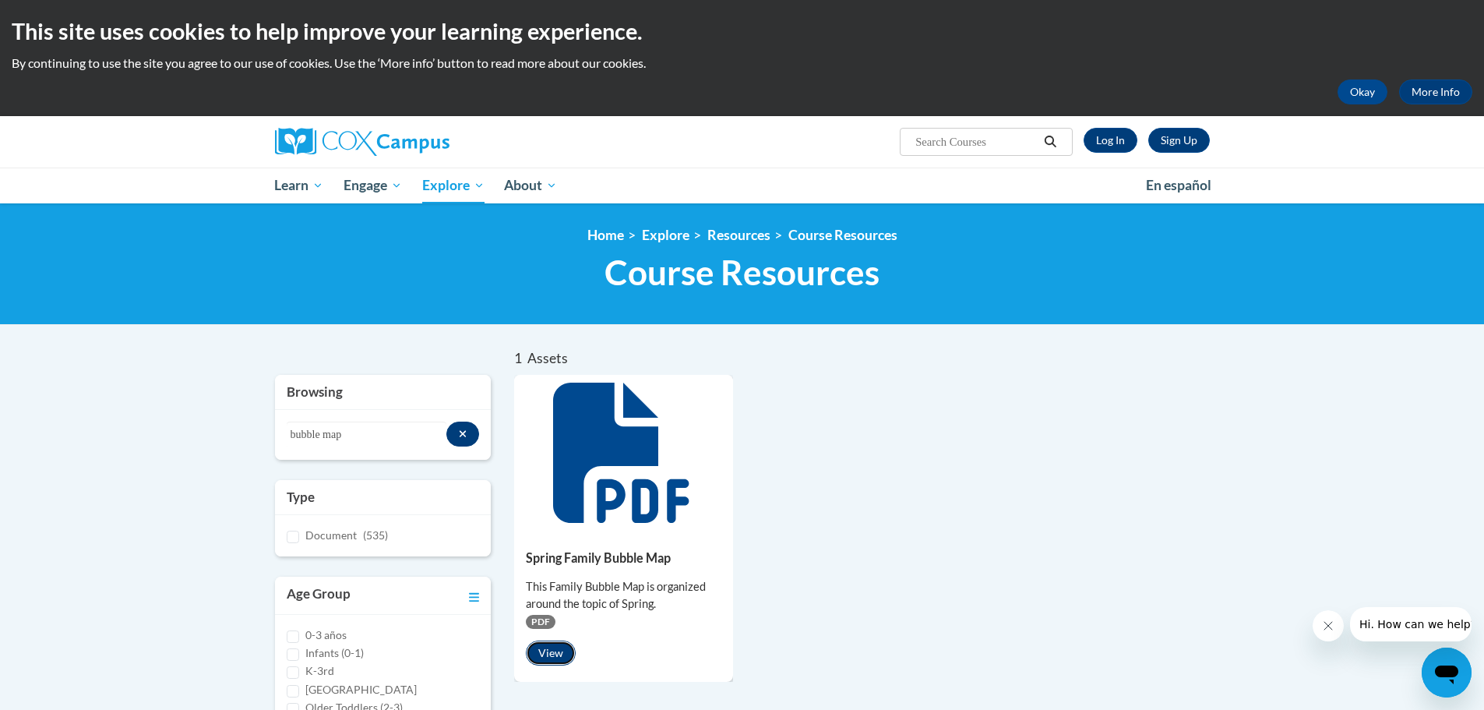
click at [545, 656] on button "View" at bounding box center [551, 652] width 50 height 25
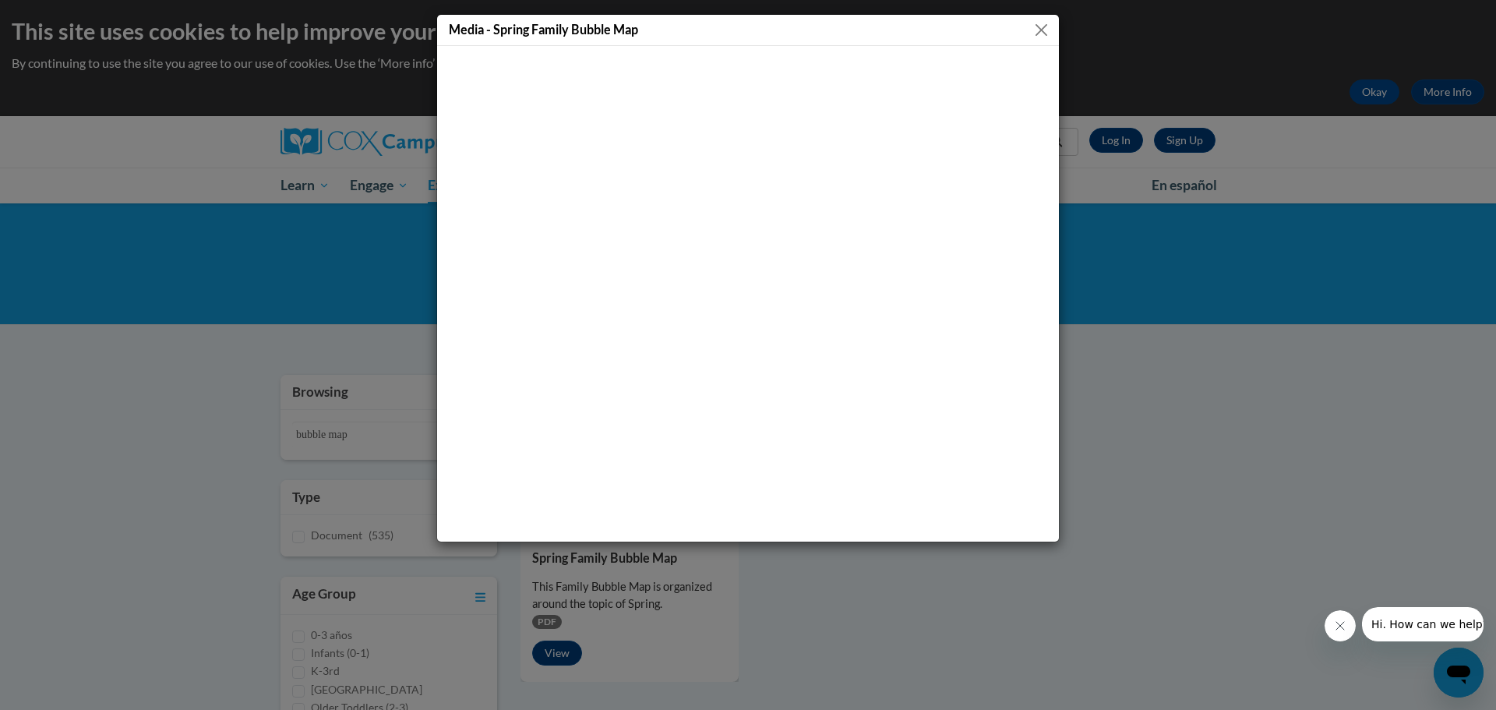
click at [1036, 25] on button "Close" at bounding box center [1040, 29] width 19 height 19
